Goal: Task Accomplishment & Management: Complete application form

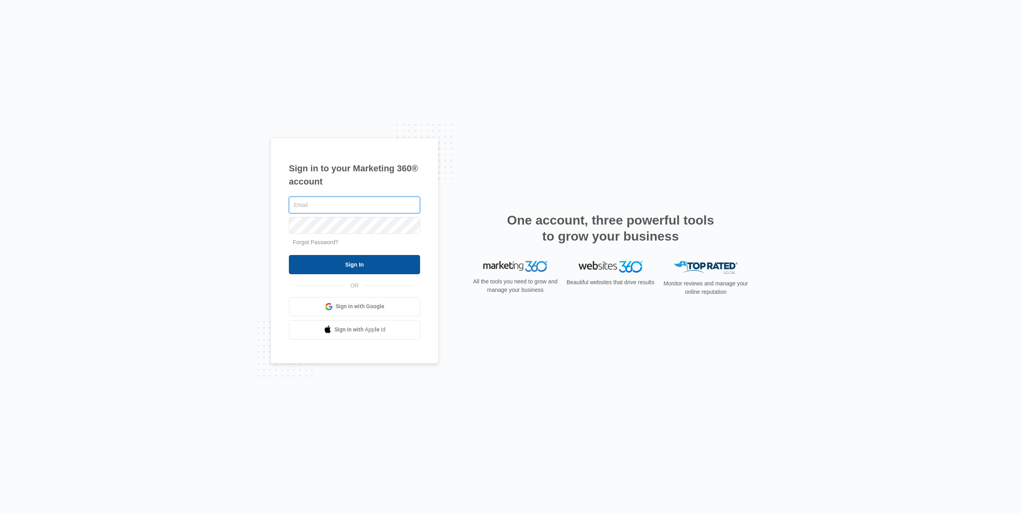
type input "[EMAIL_ADDRESS][DOMAIN_NAME]"
click at [387, 260] on input "Sign In" at bounding box center [354, 264] width 131 height 19
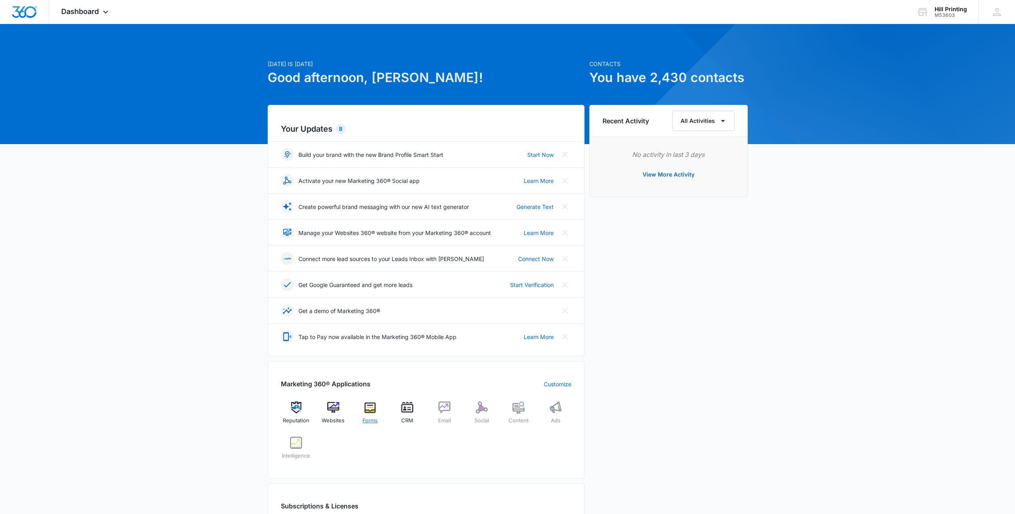
click at [370, 411] on img at bounding box center [370, 407] width 12 height 12
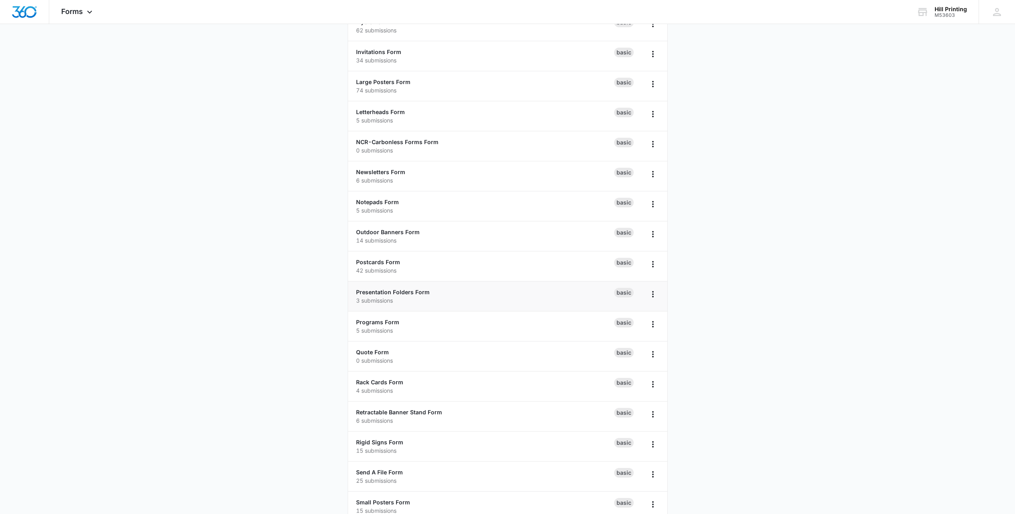
scroll to position [400, 0]
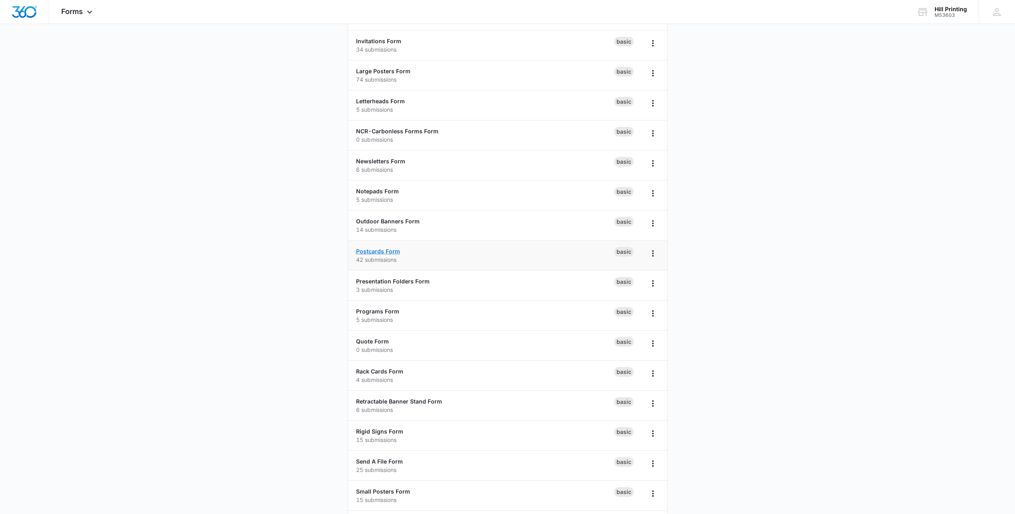
click at [390, 250] on link "Postcards Form" at bounding box center [378, 251] width 44 height 7
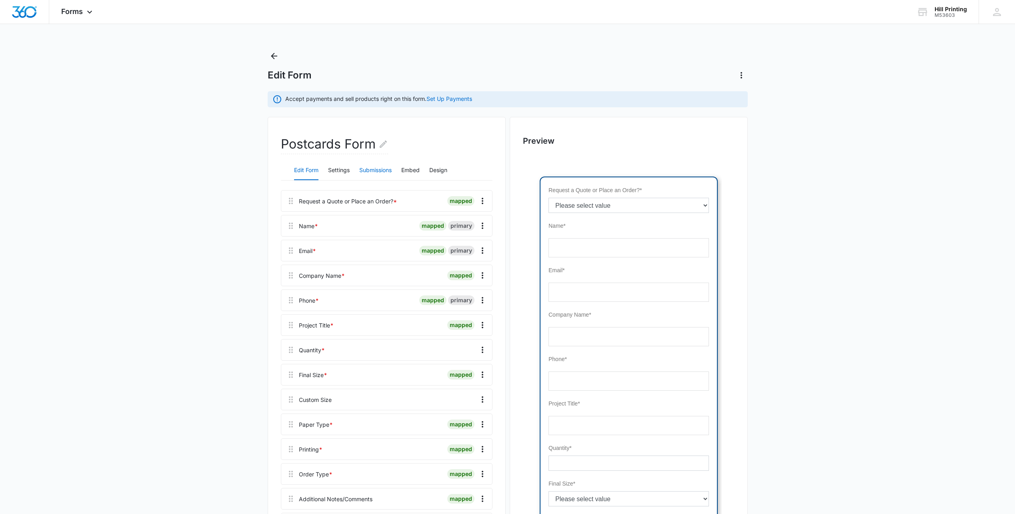
click at [367, 169] on button "Submissions" at bounding box center [375, 170] width 32 height 19
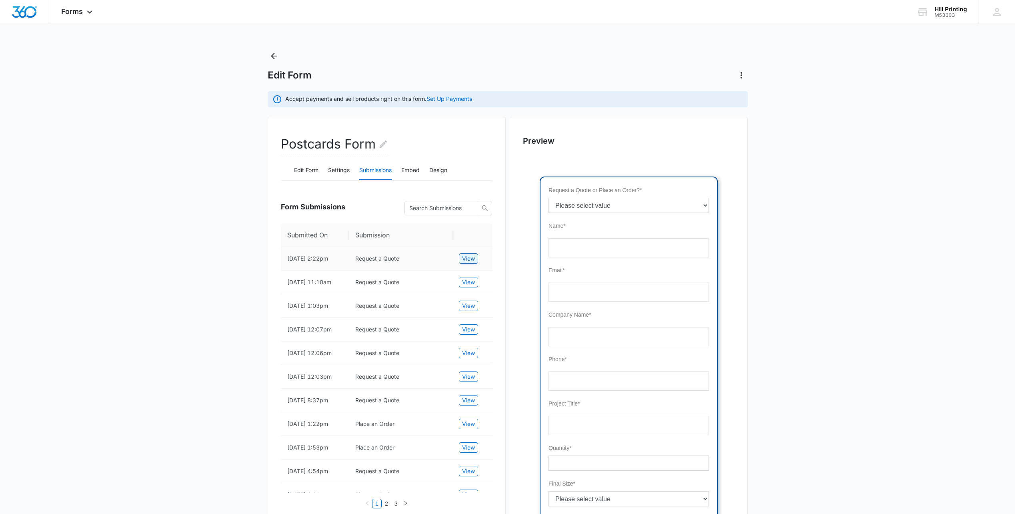
click at [465, 263] on span "View" at bounding box center [468, 258] width 13 height 9
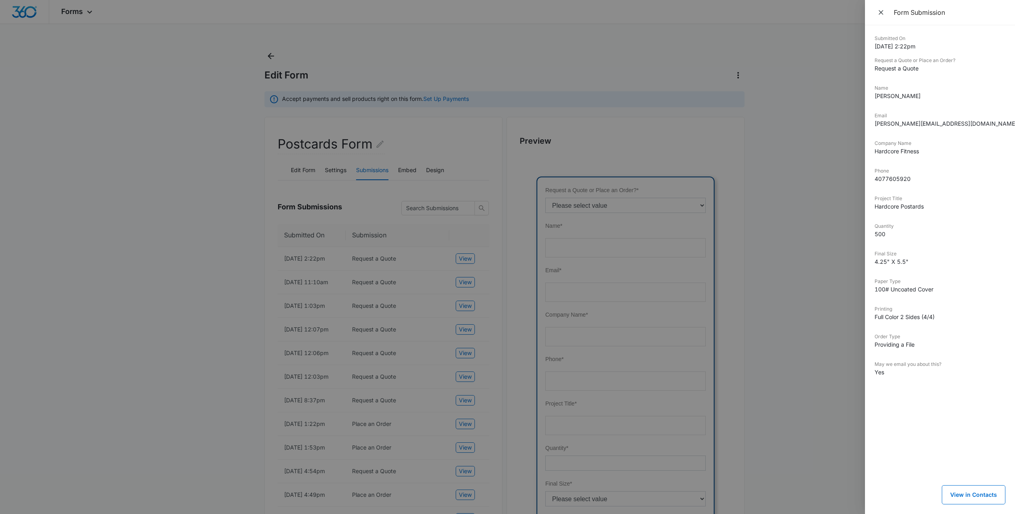
click at [463, 291] on div at bounding box center [507, 257] width 1015 height 514
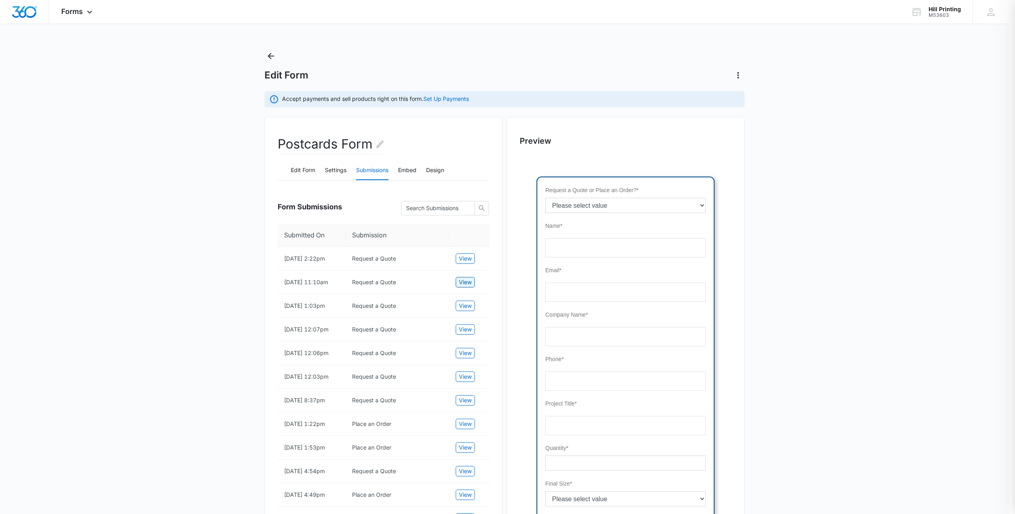
click at [463, 287] on span "View" at bounding box center [465, 282] width 13 height 9
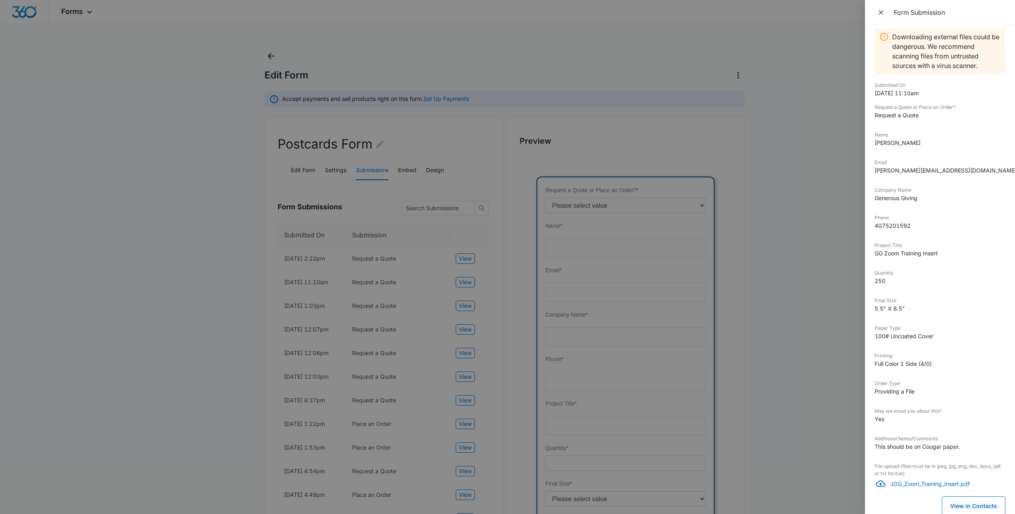
scroll to position [8, 0]
click at [908, 484] on p "JOG_Zoom_Training_Insert.pdf" at bounding box center [948, 482] width 115 height 8
click at [394, 352] on div at bounding box center [507, 257] width 1015 height 514
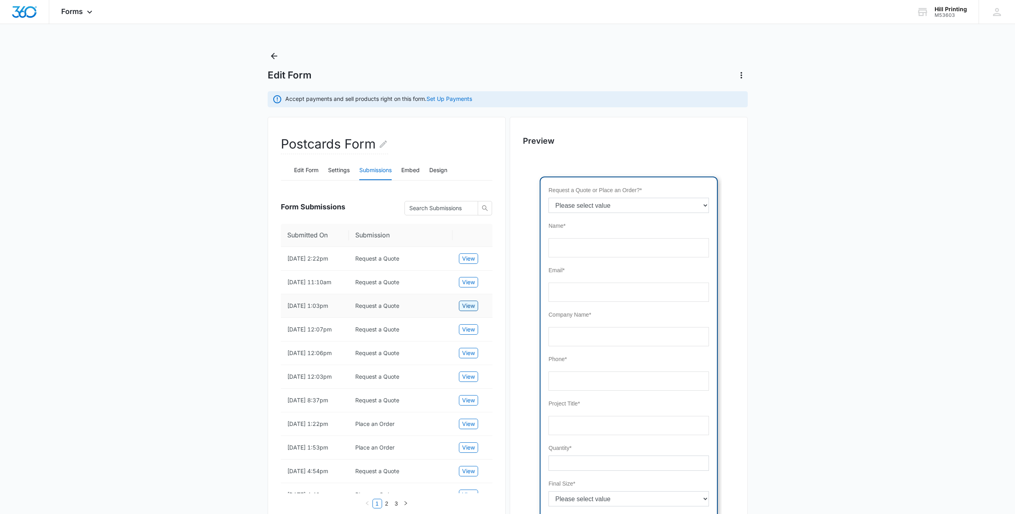
click at [464, 310] on span "View" at bounding box center [468, 305] width 13 height 9
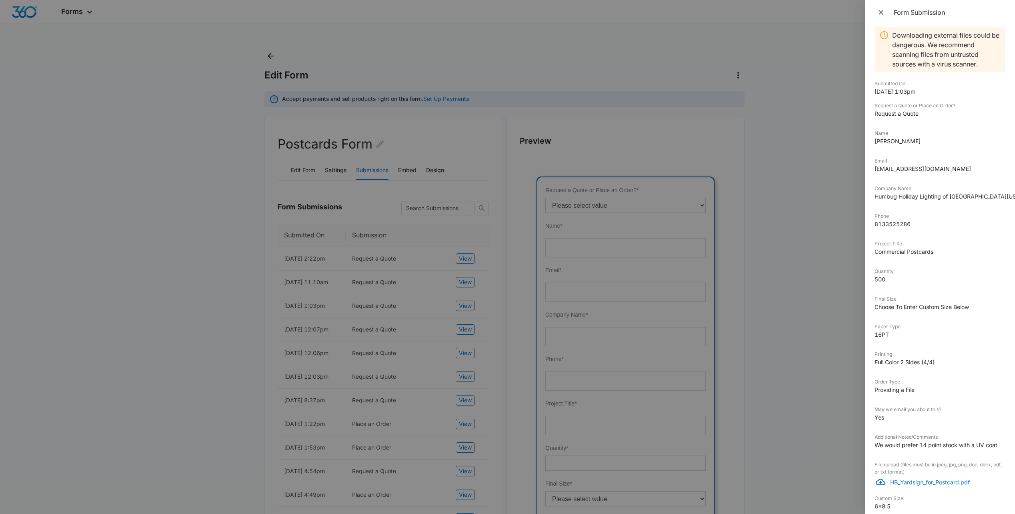
click at [467, 347] on div at bounding box center [507, 257] width 1015 height 514
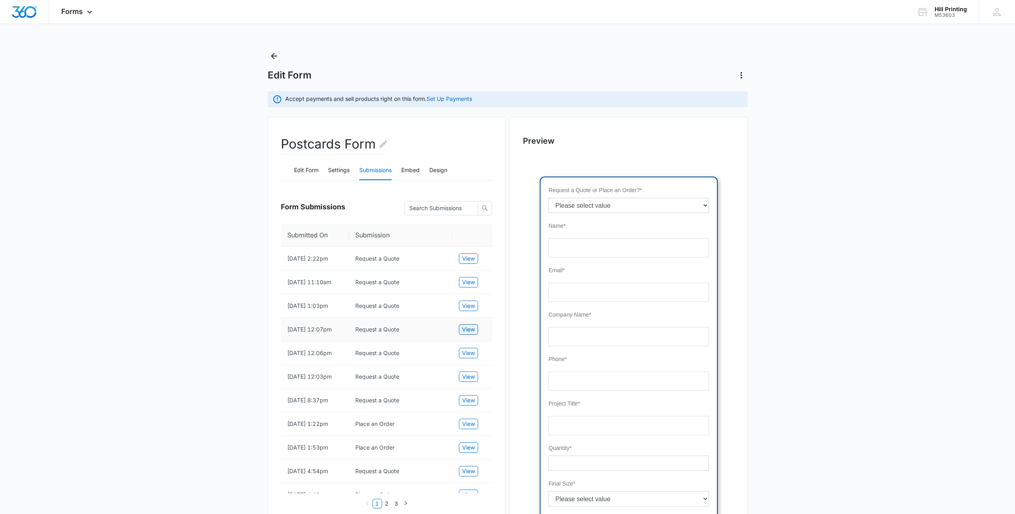
click at [465, 334] on span "View" at bounding box center [468, 329] width 13 height 9
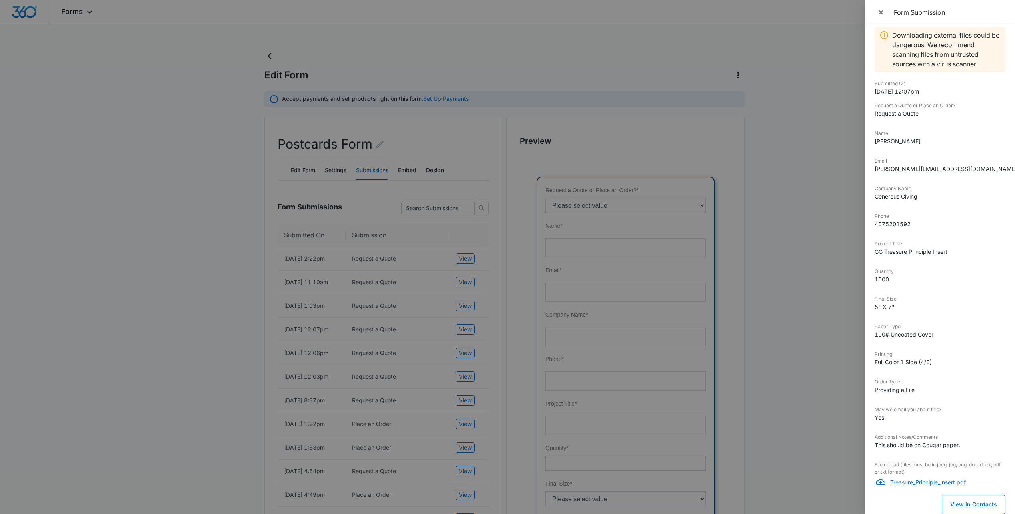
click at [913, 482] on p "Treasure_Principle_Insert.pdf" at bounding box center [948, 482] width 115 height 8
click at [330, 389] on div at bounding box center [507, 257] width 1015 height 514
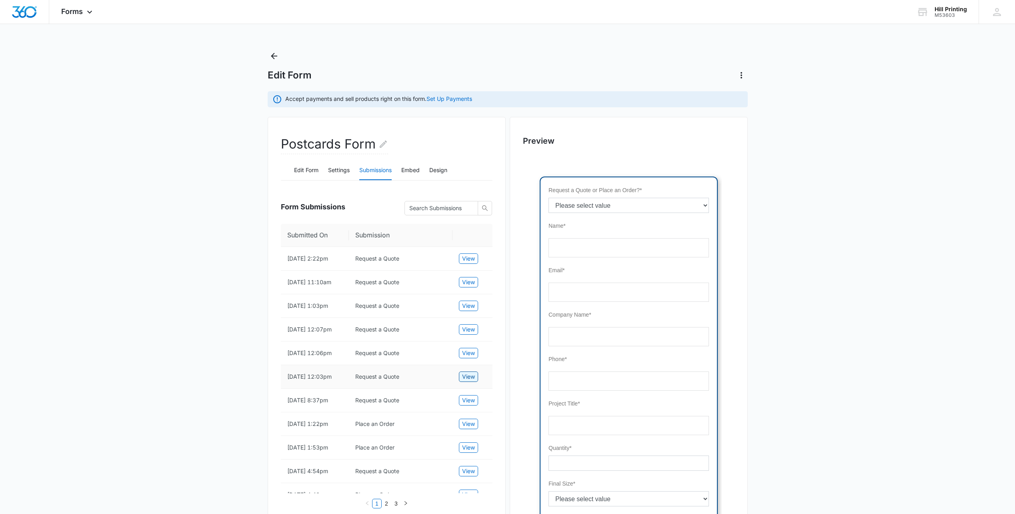
click at [465, 381] on span "View" at bounding box center [468, 376] width 13 height 9
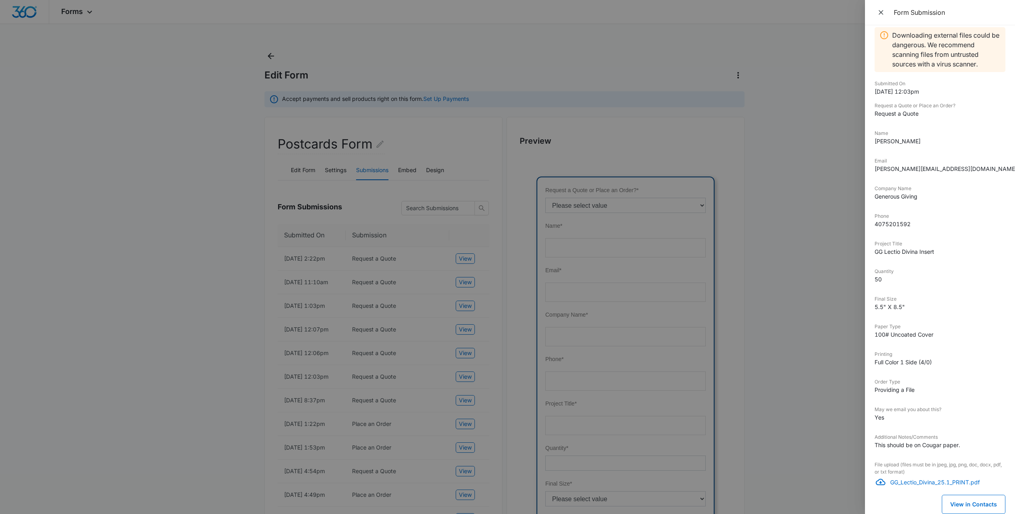
click at [363, 305] on div at bounding box center [507, 257] width 1015 height 514
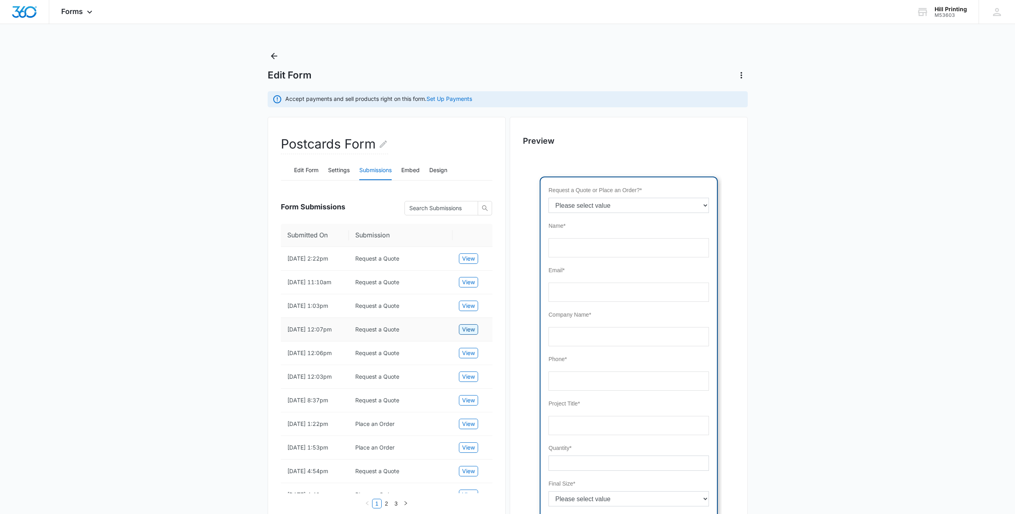
click at [472, 334] on span "View" at bounding box center [468, 329] width 13 height 9
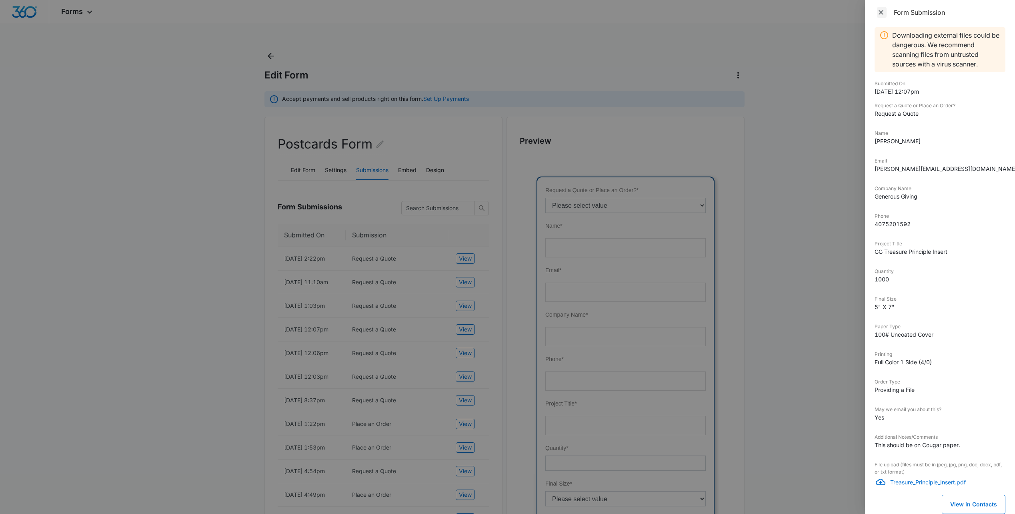
drag, startPoint x: 883, startPoint y: 14, endPoint x: 646, endPoint y: 95, distance: 249.6
click at [882, 14] on icon "Close" at bounding box center [881, 12] width 8 height 8
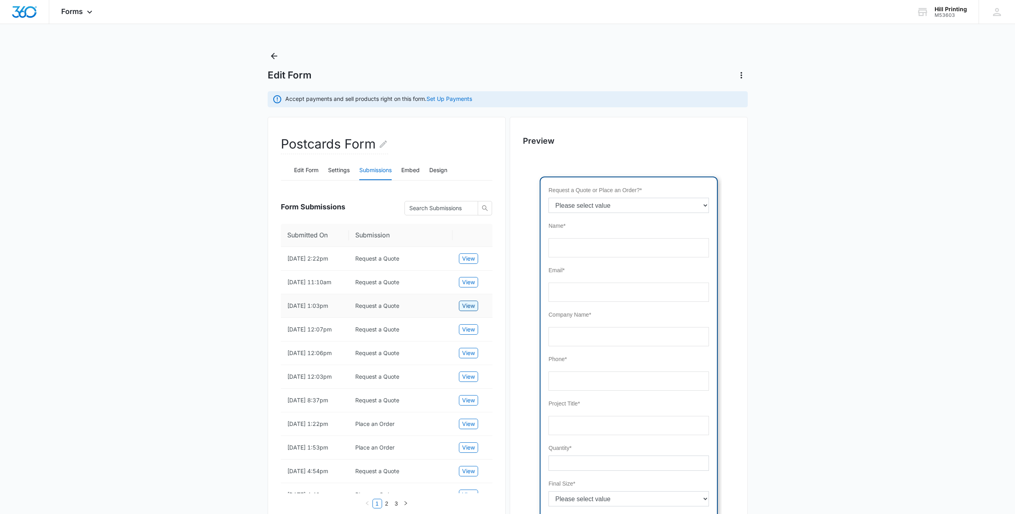
click at [471, 310] on span "View" at bounding box center [468, 305] width 13 height 9
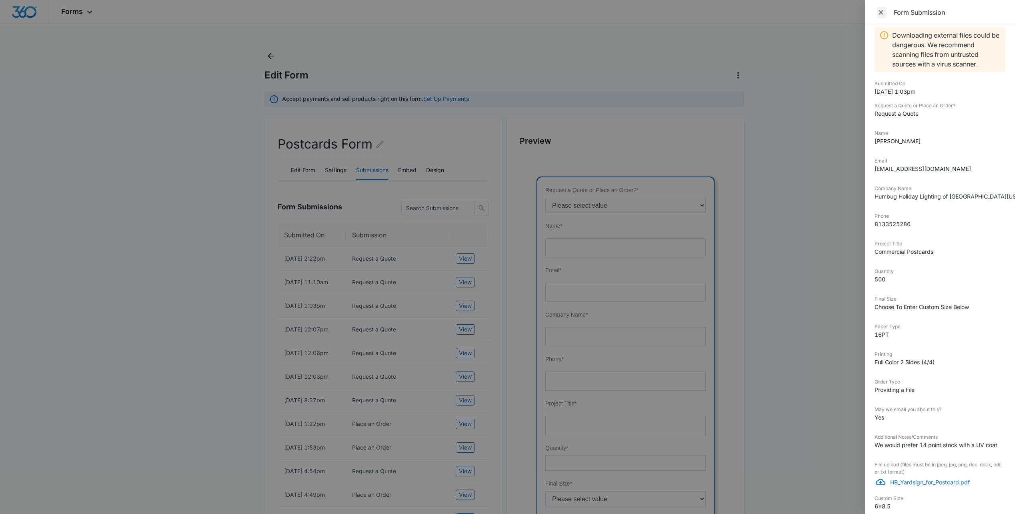
click at [881, 12] on icon "Close" at bounding box center [881, 12] width 8 height 8
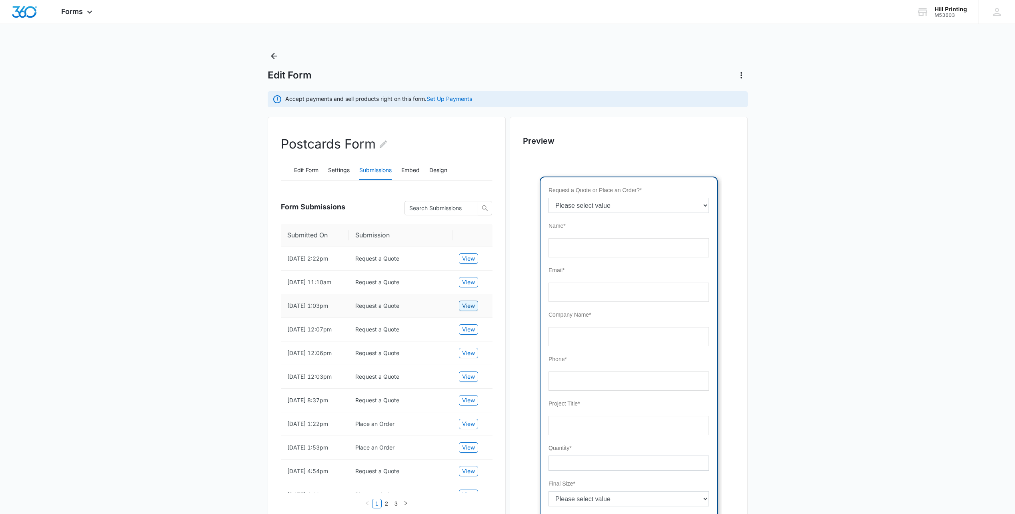
click at [467, 310] on span "View" at bounding box center [468, 305] width 13 height 9
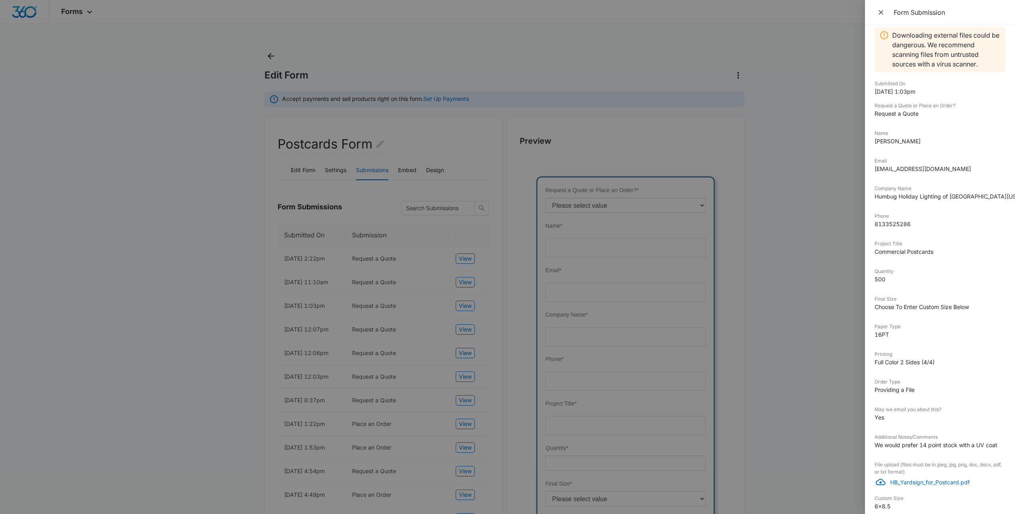
drag, startPoint x: 881, startPoint y: 11, endPoint x: 812, endPoint y: 83, distance: 100.2
click at [882, 11] on icon "Close" at bounding box center [881, 12] width 8 height 8
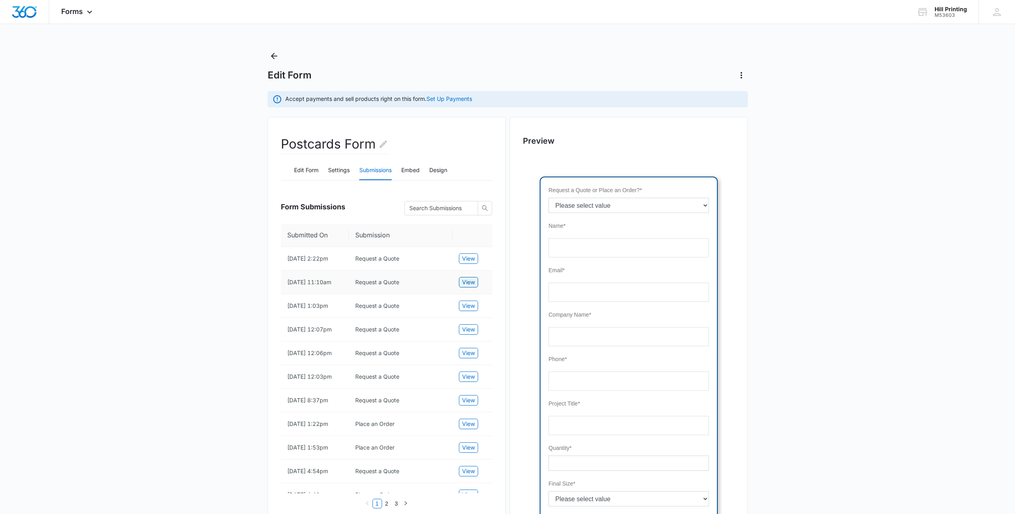
click at [475, 287] on button "View" at bounding box center [468, 282] width 19 height 10
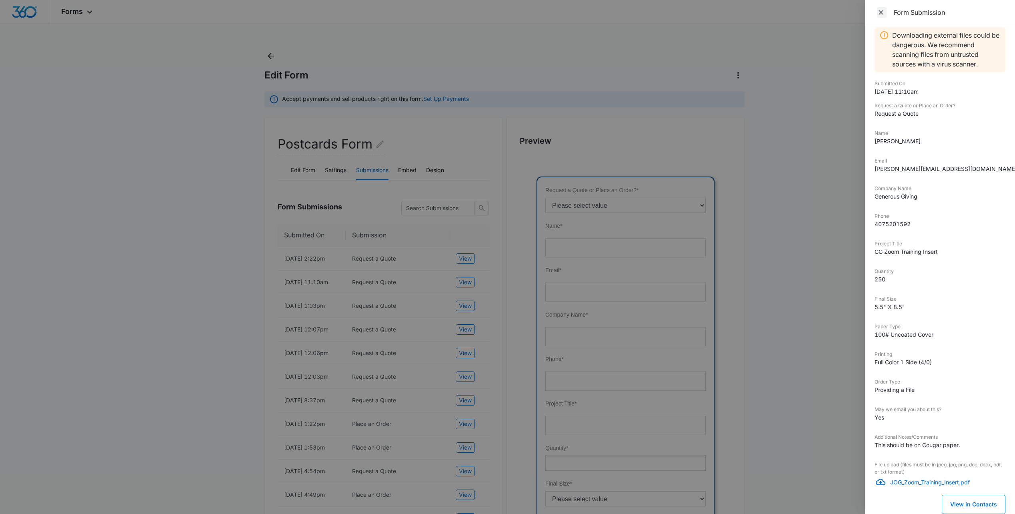
click at [883, 9] on icon "Close" at bounding box center [881, 12] width 8 height 8
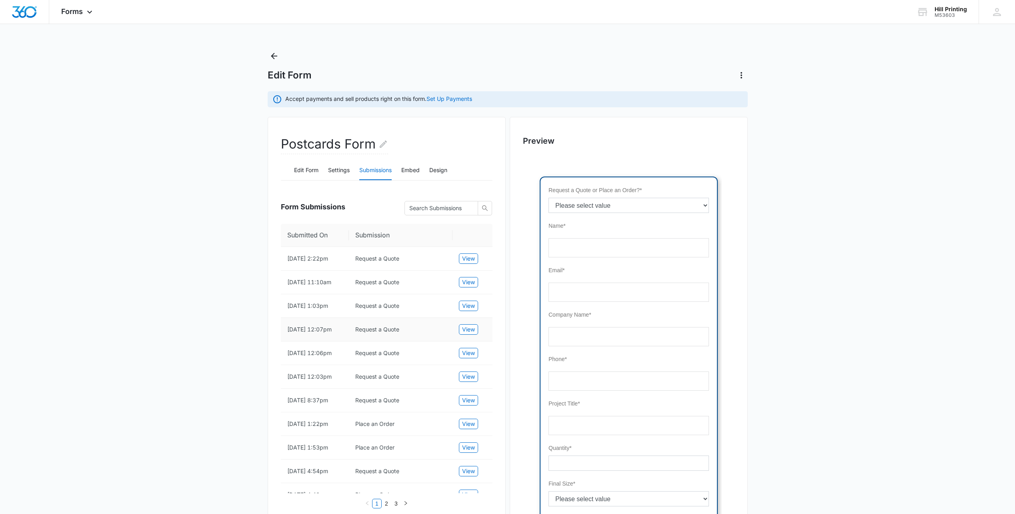
click at [479, 341] on td "View" at bounding box center [473, 330] width 40 height 24
click at [472, 334] on span "View" at bounding box center [468, 329] width 13 height 9
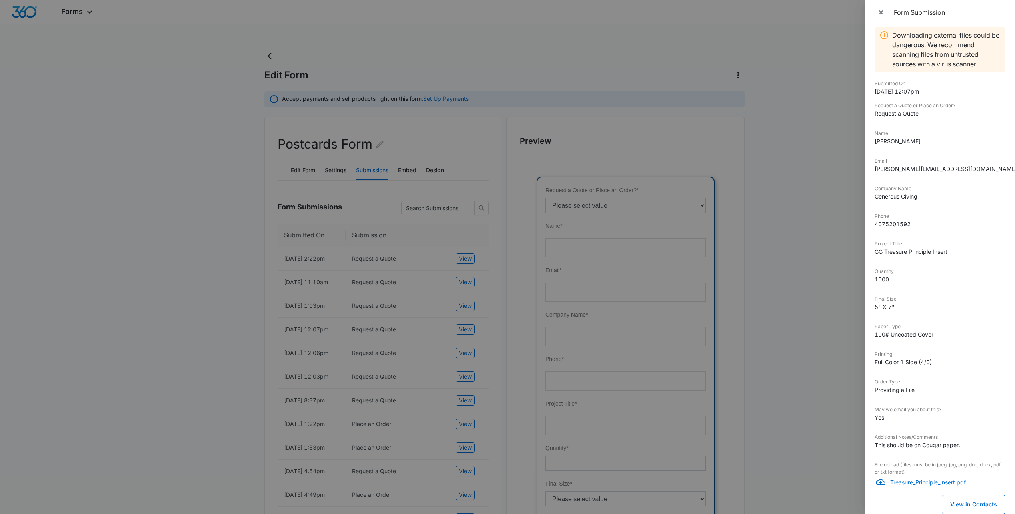
click at [474, 353] on div at bounding box center [507, 257] width 1015 height 514
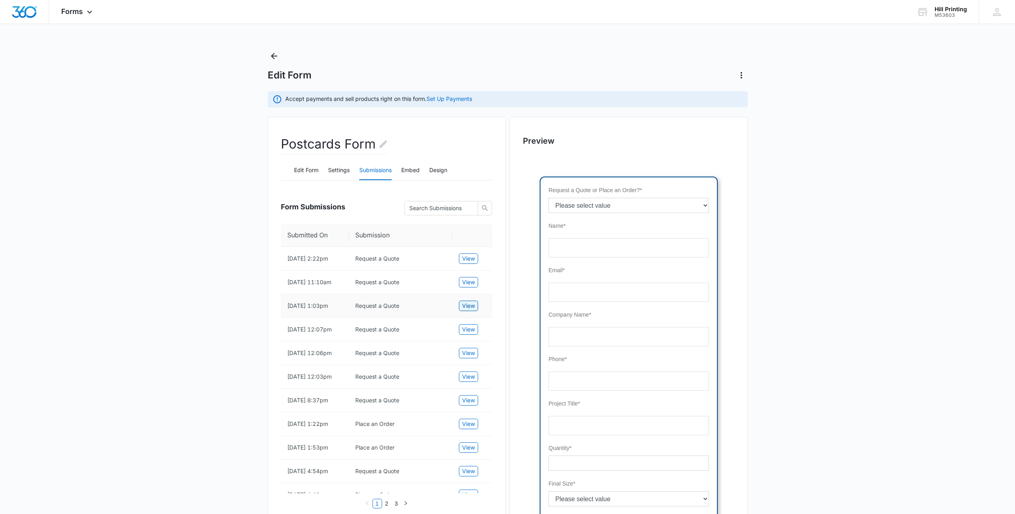
click at [462, 310] on span "View" at bounding box center [468, 305] width 13 height 9
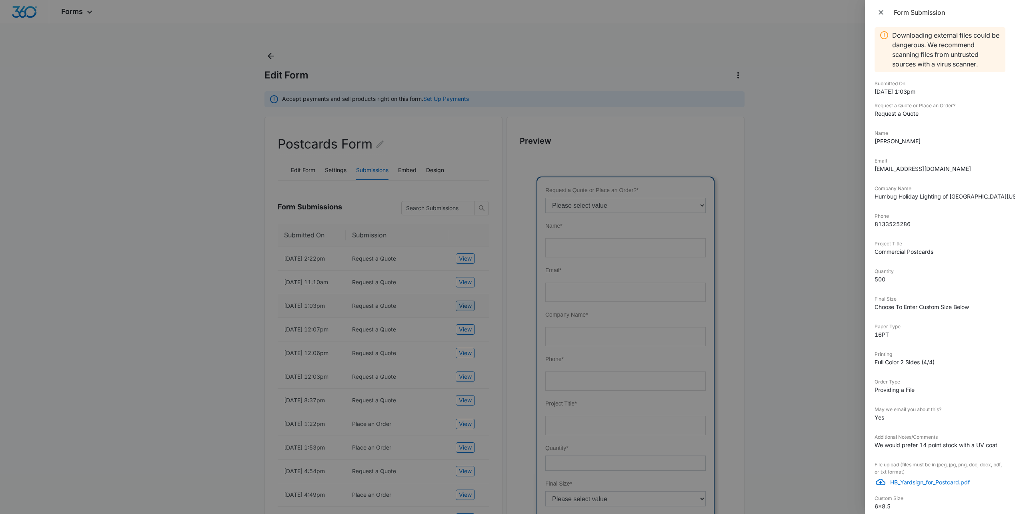
click at [462, 326] on div at bounding box center [507, 257] width 1015 height 514
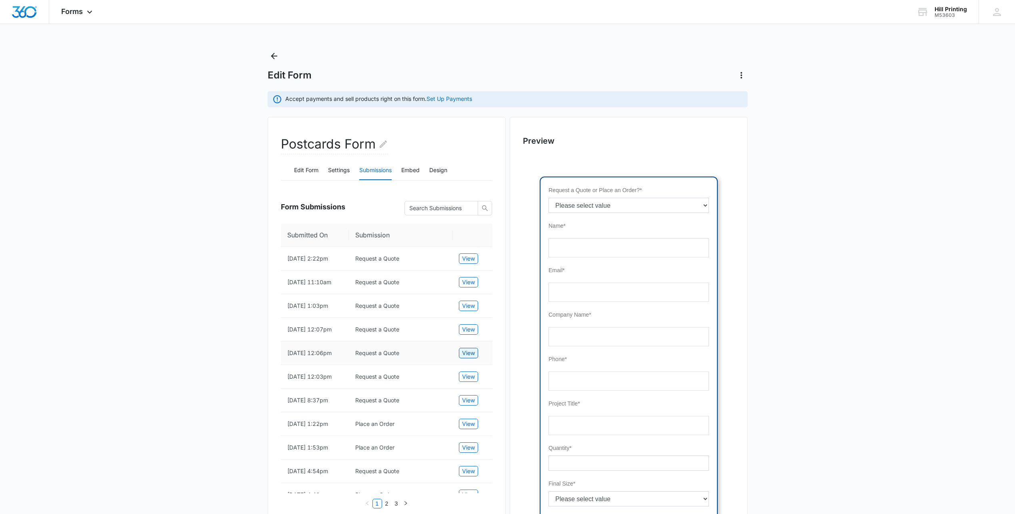
click at [465, 357] on span "View" at bounding box center [468, 353] width 13 height 9
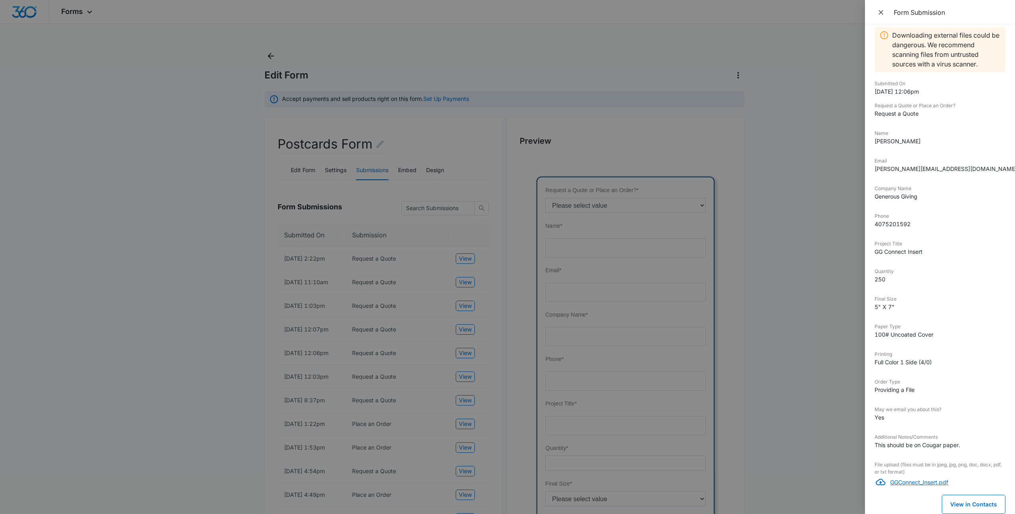
click at [898, 481] on p "GGConnect_Insert.pdf" at bounding box center [948, 482] width 115 height 8
drag, startPoint x: 518, startPoint y: 319, endPoint x: 515, endPoint y: 325, distance: 6.3
click at [518, 319] on div at bounding box center [507, 257] width 1015 height 514
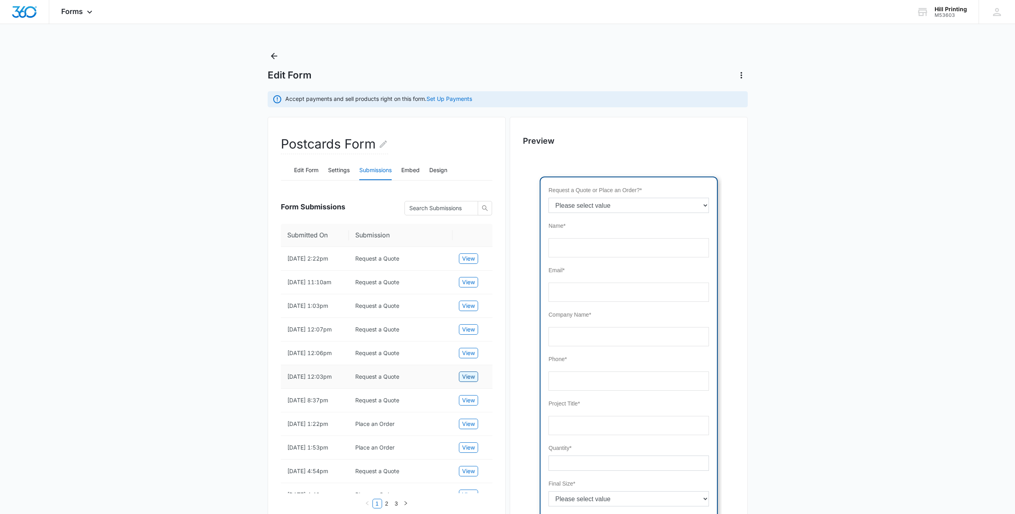
click at [461, 382] on button "View" at bounding box center [468, 376] width 19 height 10
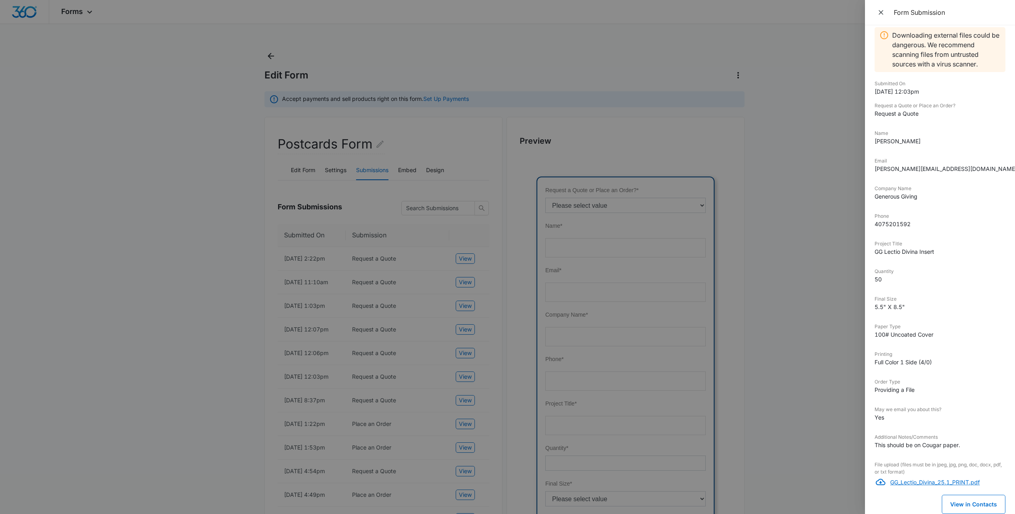
click at [930, 482] on p "GG_Lectio_Divina_25.1_PRINT.pdf" at bounding box center [948, 482] width 115 height 8
